Goal: Information Seeking & Learning: Find specific page/section

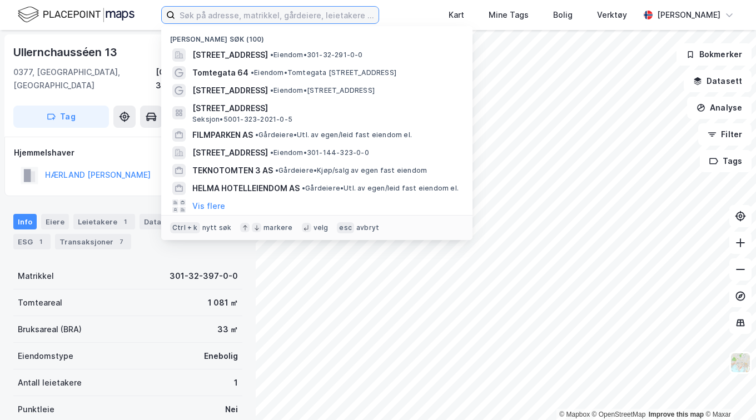
click at [240, 8] on input at bounding box center [276, 15] width 203 height 17
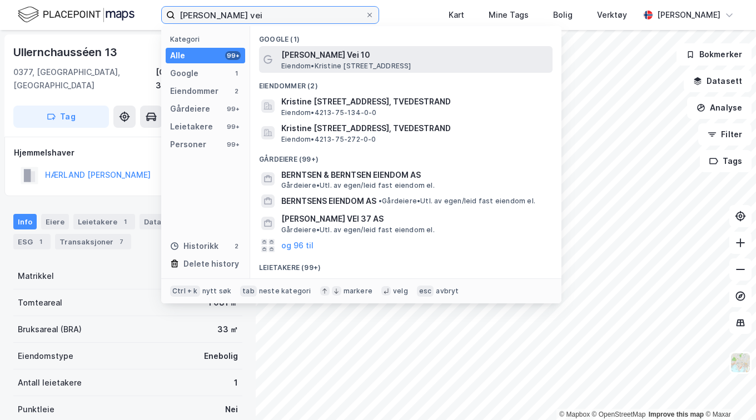
type input "[PERSON_NAME] vei"
click at [315, 47] on div "[PERSON_NAME] Vei 10 Eiendom • Kristine [STREET_ADDRESS]" at bounding box center [405, 59] width 293 height 27
